Goal: Task Accomplishment & Management: Manage account settings

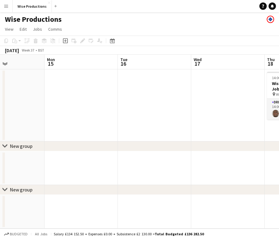
scroll to position [0, 252]
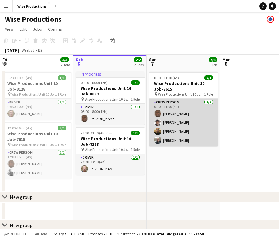
click at [187, 139] on app-card-role "Crew Person 4/4 07:00-11:00 (4h) MARVIN MARTIN Barry Williams Corie Alexander O…" at bounding box center [183, 123] width 69 height 48
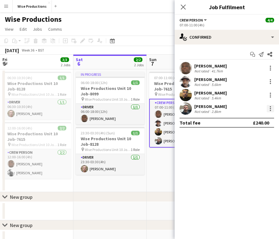
click at [272, 108] on div at bounding box center [270, 108] width 7 height 7
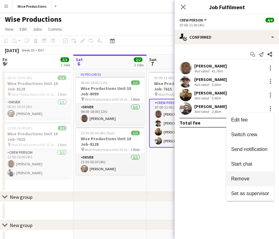
click at [251, 177] on span "Remove" at bounding box center [250, 179] width 38 height 6
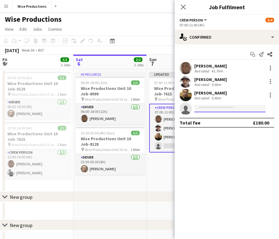
click at [204, 110] on input at bounding box center [230, 108] width 71 height 7
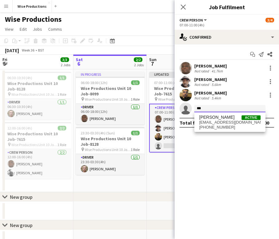
type input "***"
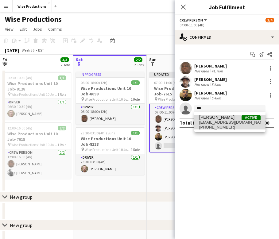
drag, startPoint x: 204, startPoint y: 125, endPoint x: 219, endPoint y: 123, distance: 15.5
click at [219, 123] on span "mikhailleelewis@gmail.com" at bounding box center [229, 122] width 61 height 5
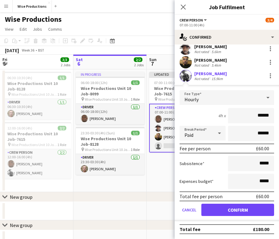
scroll to position [33, 0]
click at [251, 206] on button "Confirm" at bounding box center [238, 210] width 73 height 12
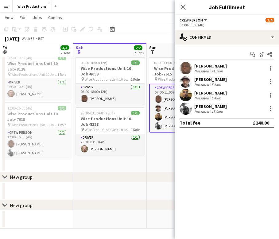
scroll to position [17, 0]
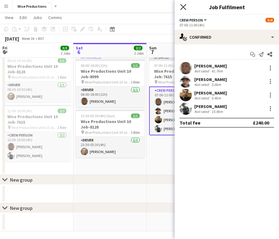
click at [184, 4] on icon "Close pop-in" at bounding box center [183, 7] width 6 height 6
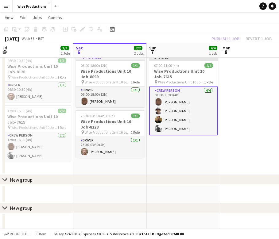
click at [219, 39] on div "Publish 1 job Revert 1 job" at bounding box center [241, 39] width 75 height 8
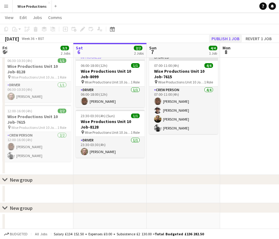
click at [219, 39] on button "Publish 1 job" at bounding box center [225, 39] width 33 height 8
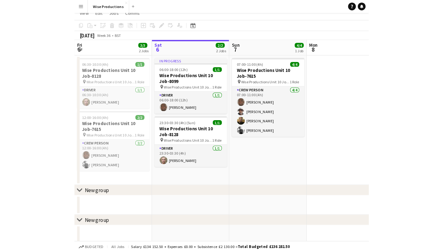
scroll to position [7, 0]
